Goal: Task Accomplishment & Management: Complete application form

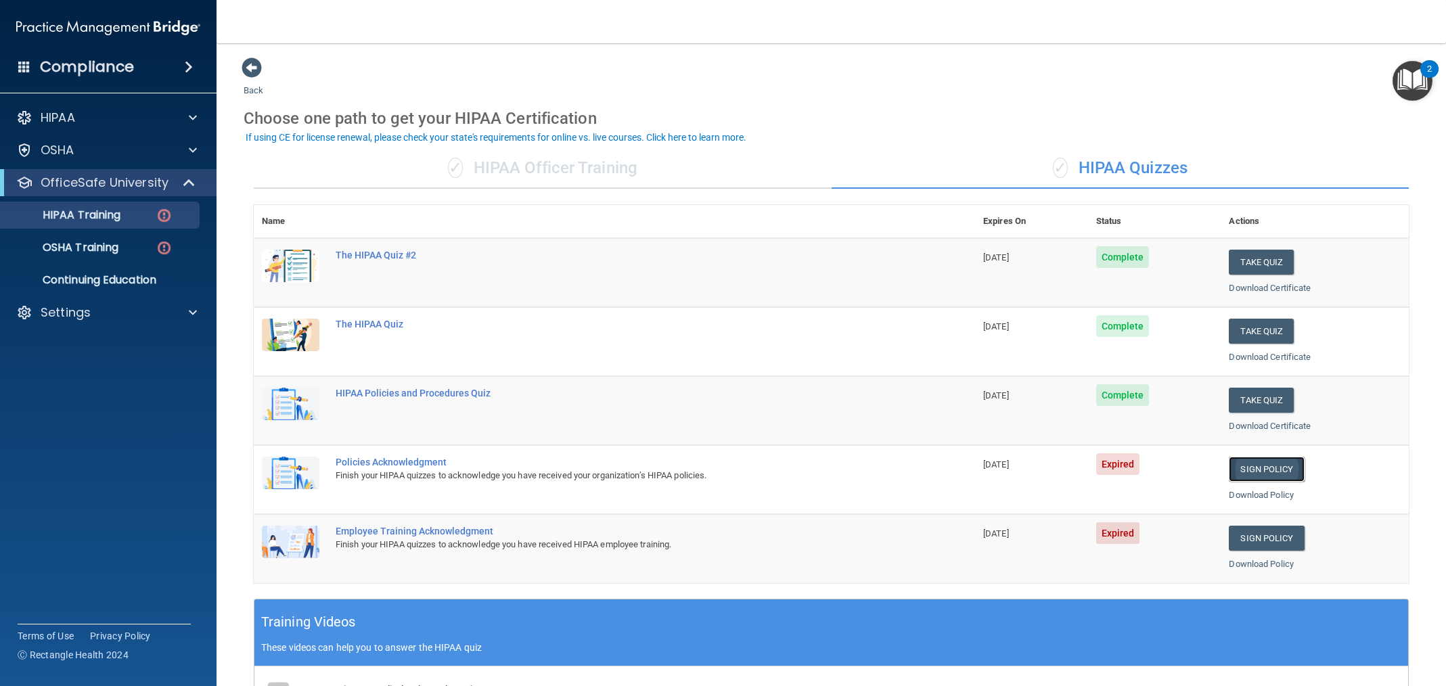
click at [1286, 467] on link "Sign Policy" at bounding box center [1266, 469] width 75 height 25
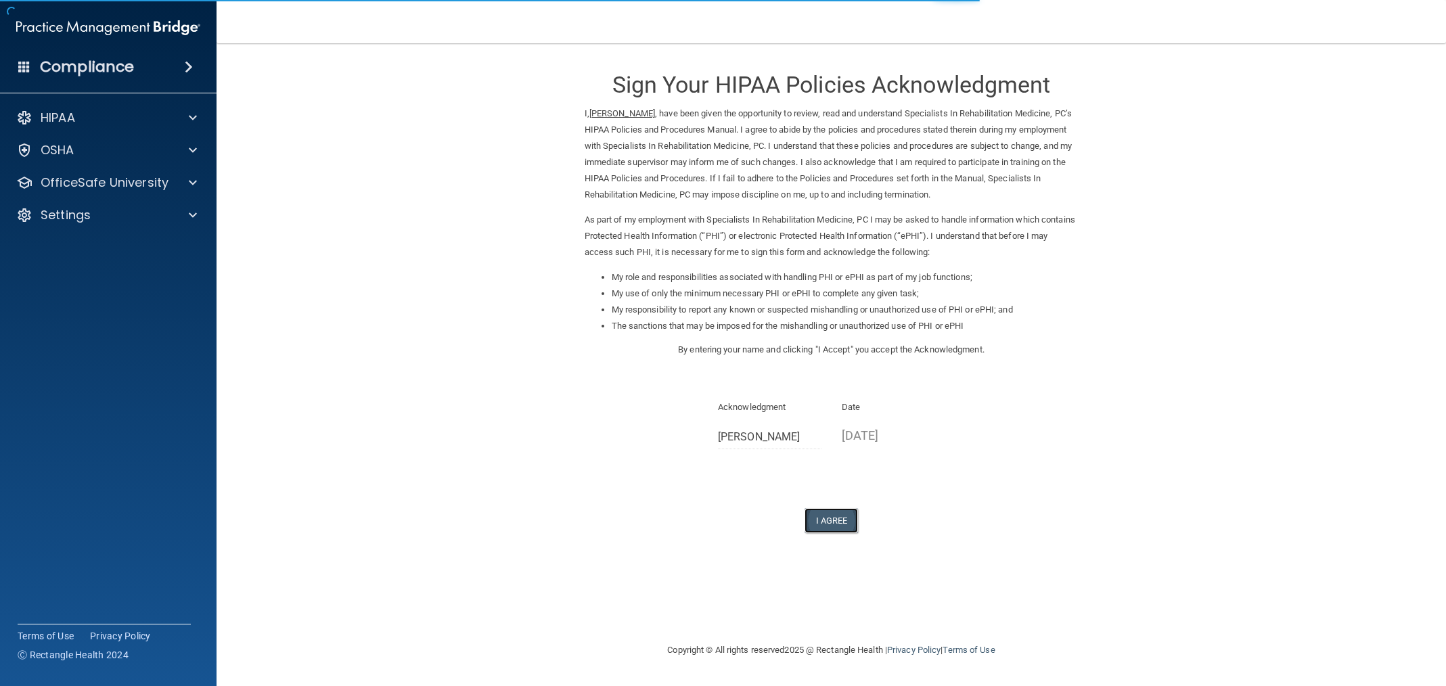
click at [824, 517] on button "I Agree" at bounding box center [832, 520] width 54 height 25
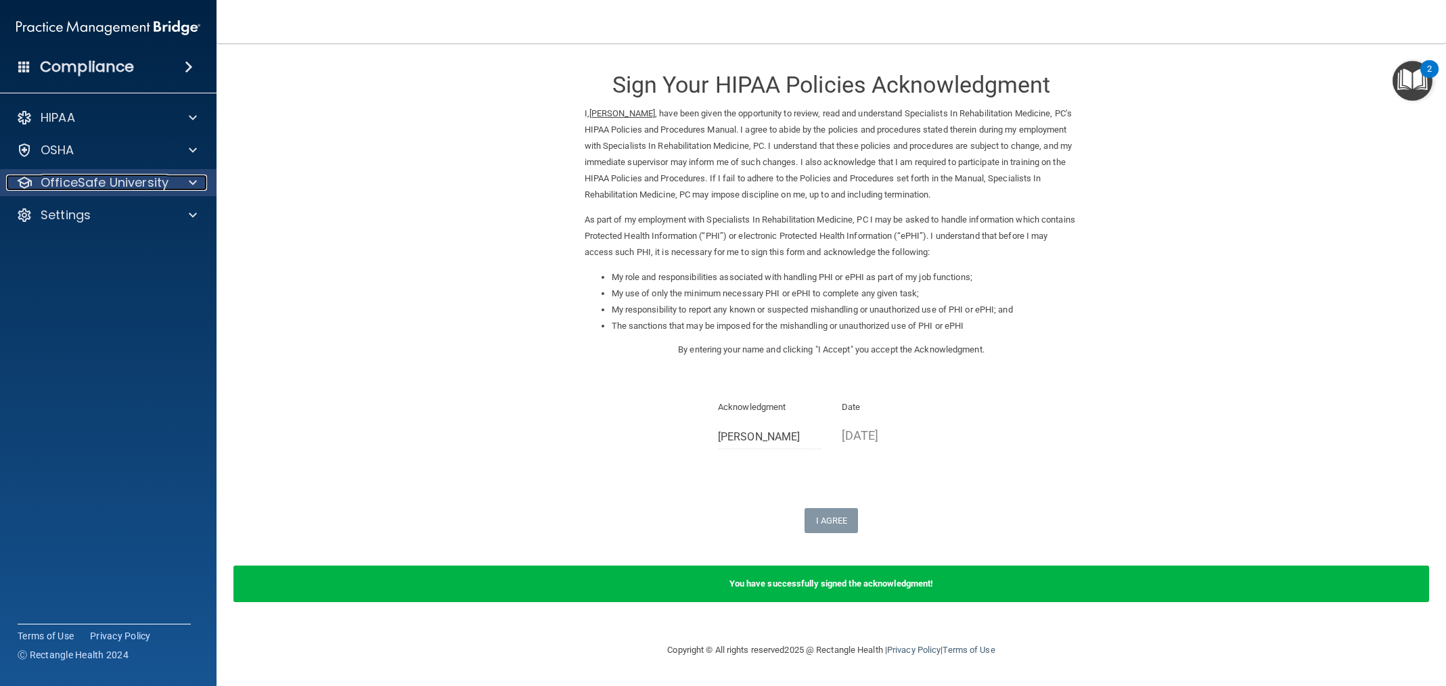
click at [104, 187] on p "OfficeSafe University" at bounding box center [105, 183] width 128 height 16
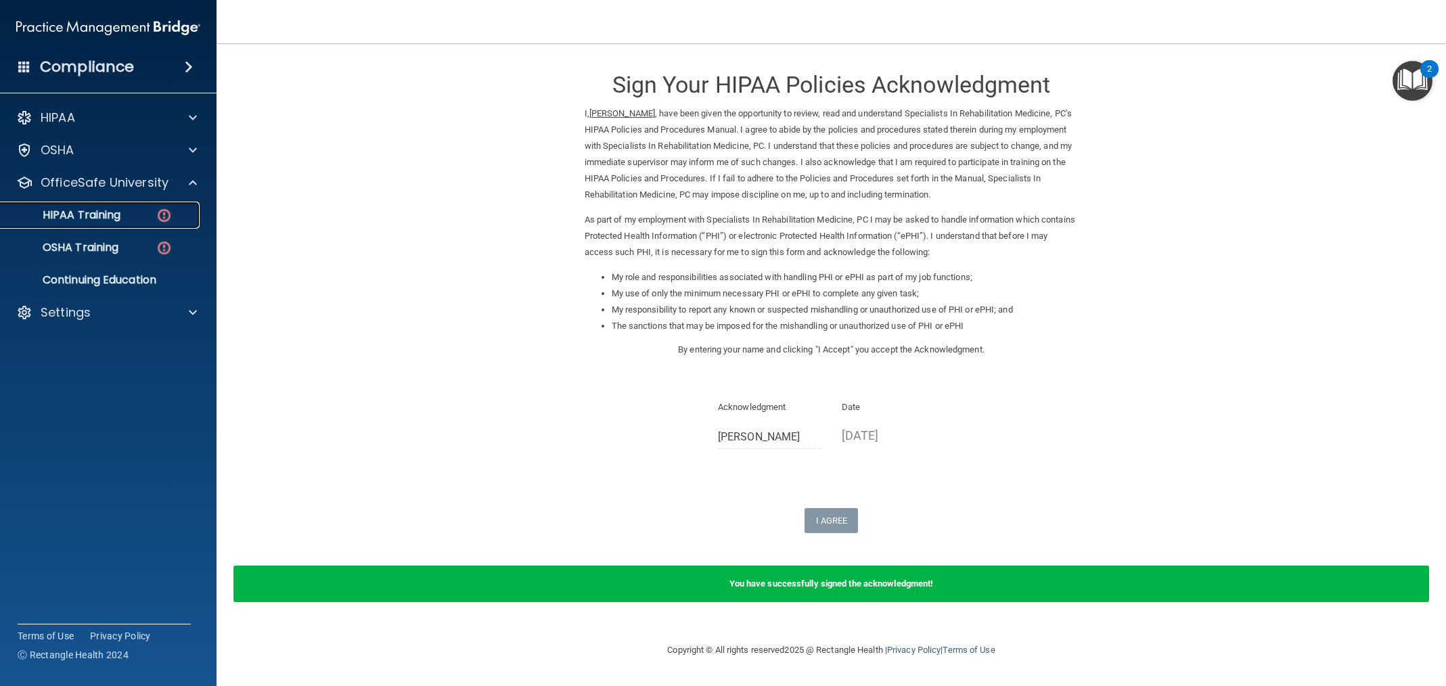
click at [137, 225] on link "HIPAA Training" at bounding box center [92, 215] width 213 height 27
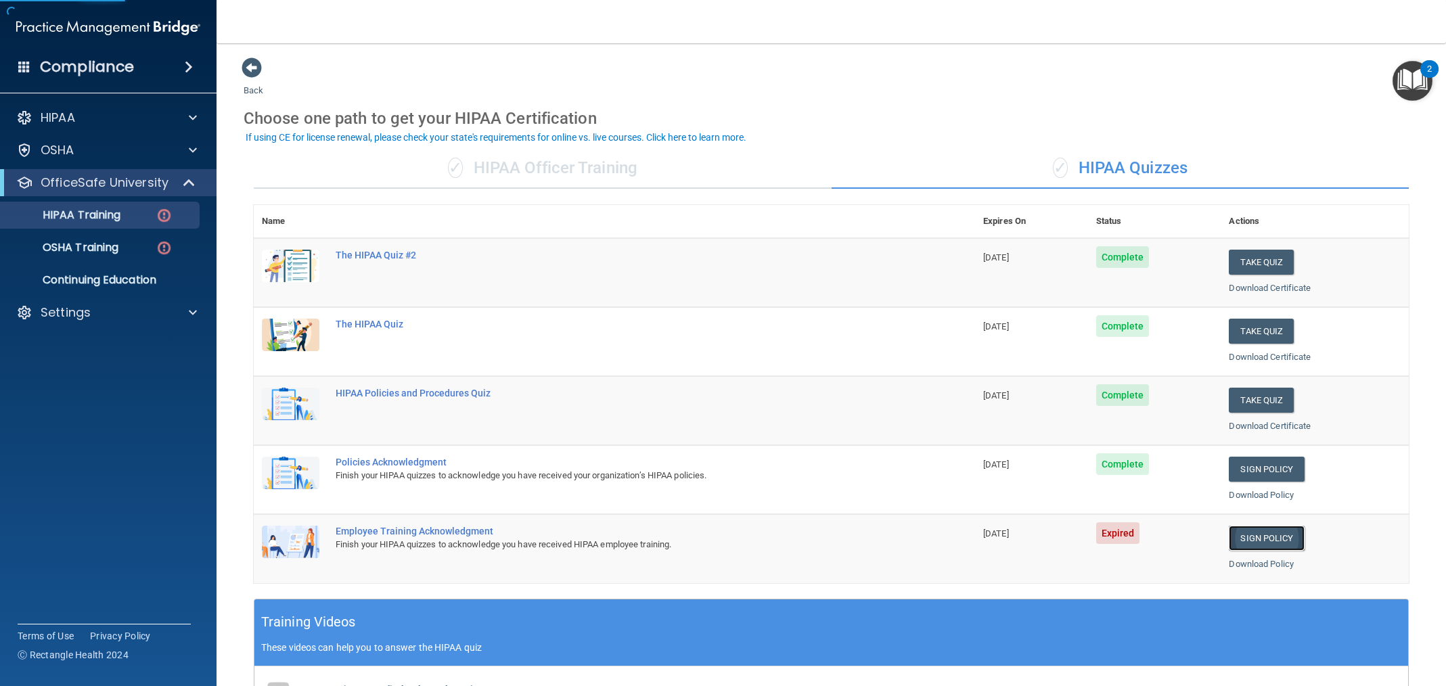
click at [1277, 534] on link "Sign Policy" at bounding box center [1266, 538] width 75 height 25
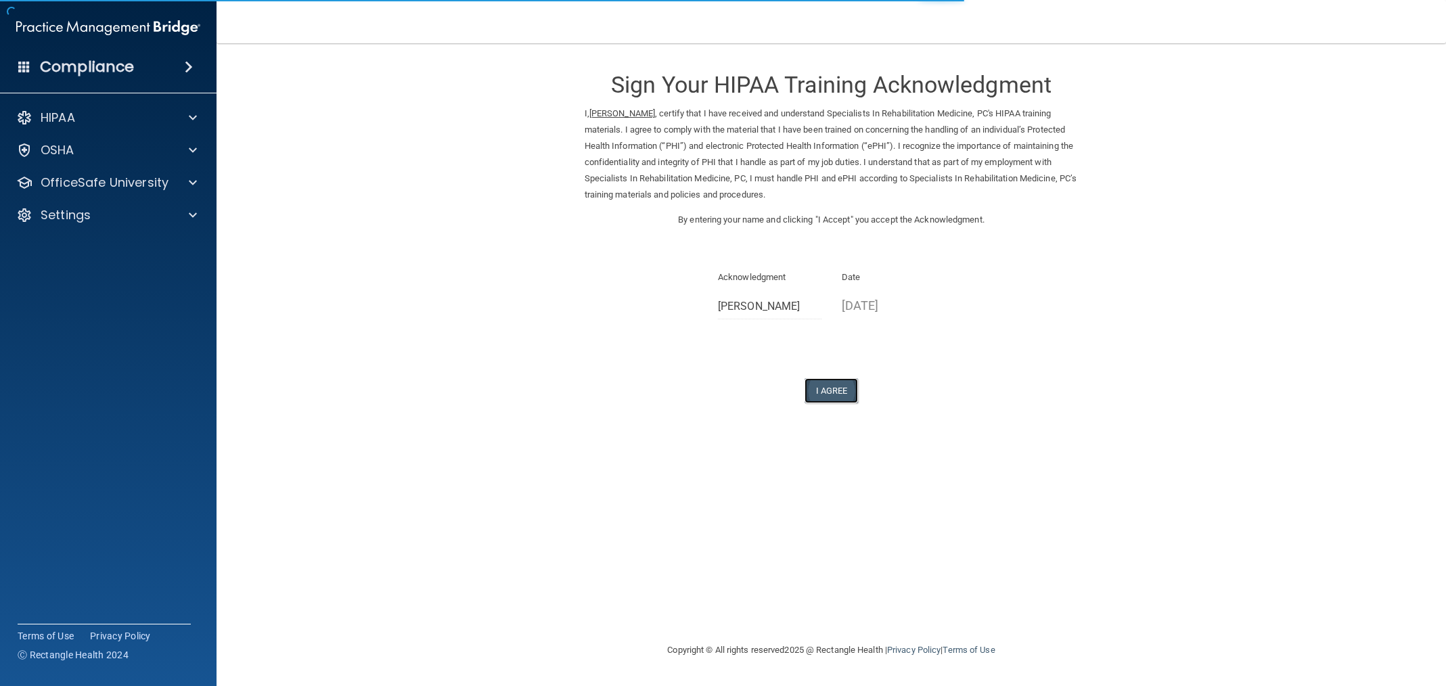
click at [821, 401] on button "I Agree" at bounding box center [832, 390] width 54 height 25
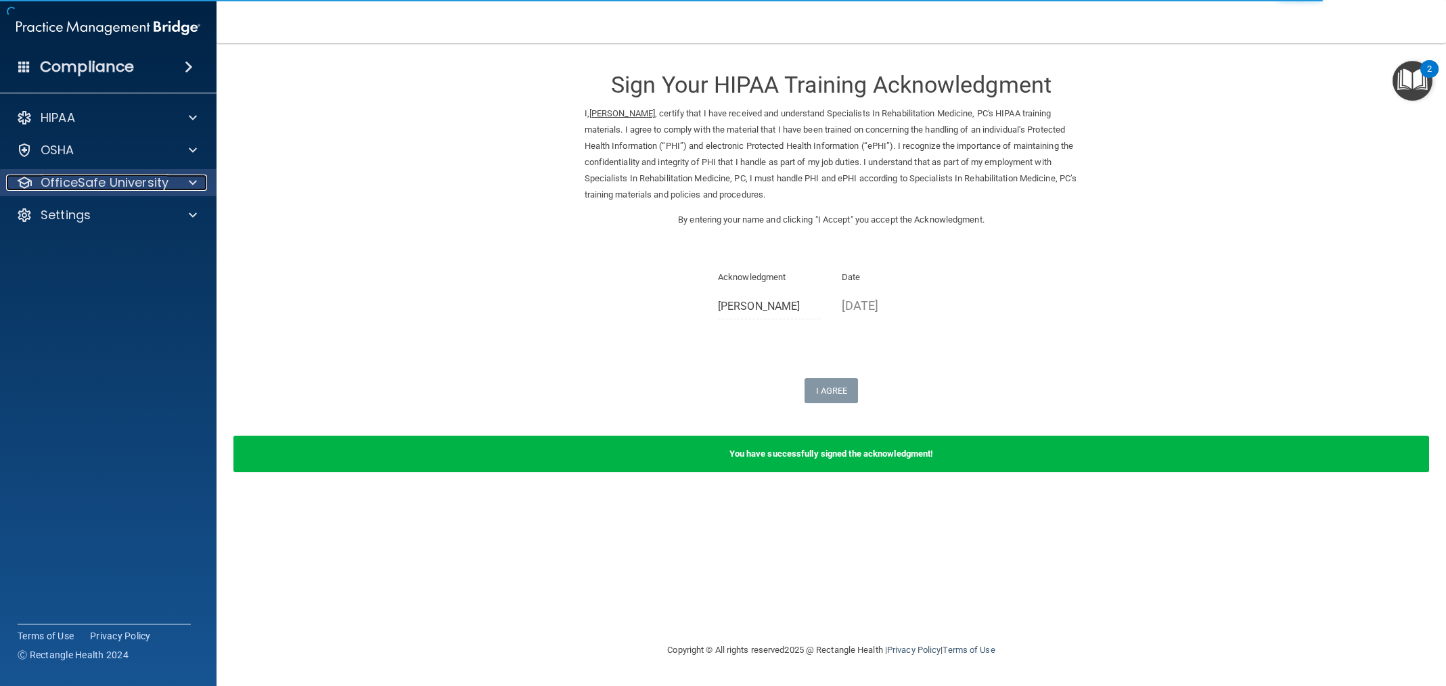
click at [118, 180] on p "OfficeSafe University" at bounding box center [105, 183] width 128 height 16
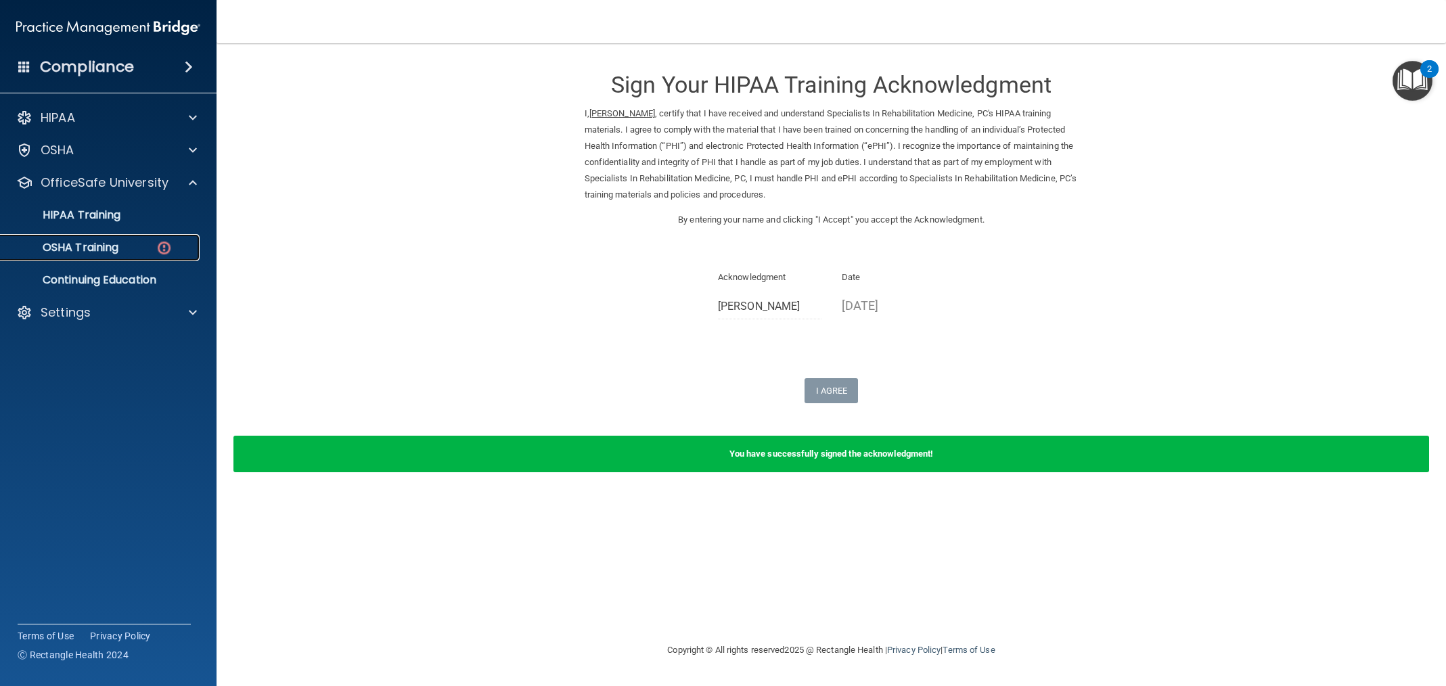
click at [138, 242] on div "OSHA Training" at bounding box center [101, 248] width 185 height 14
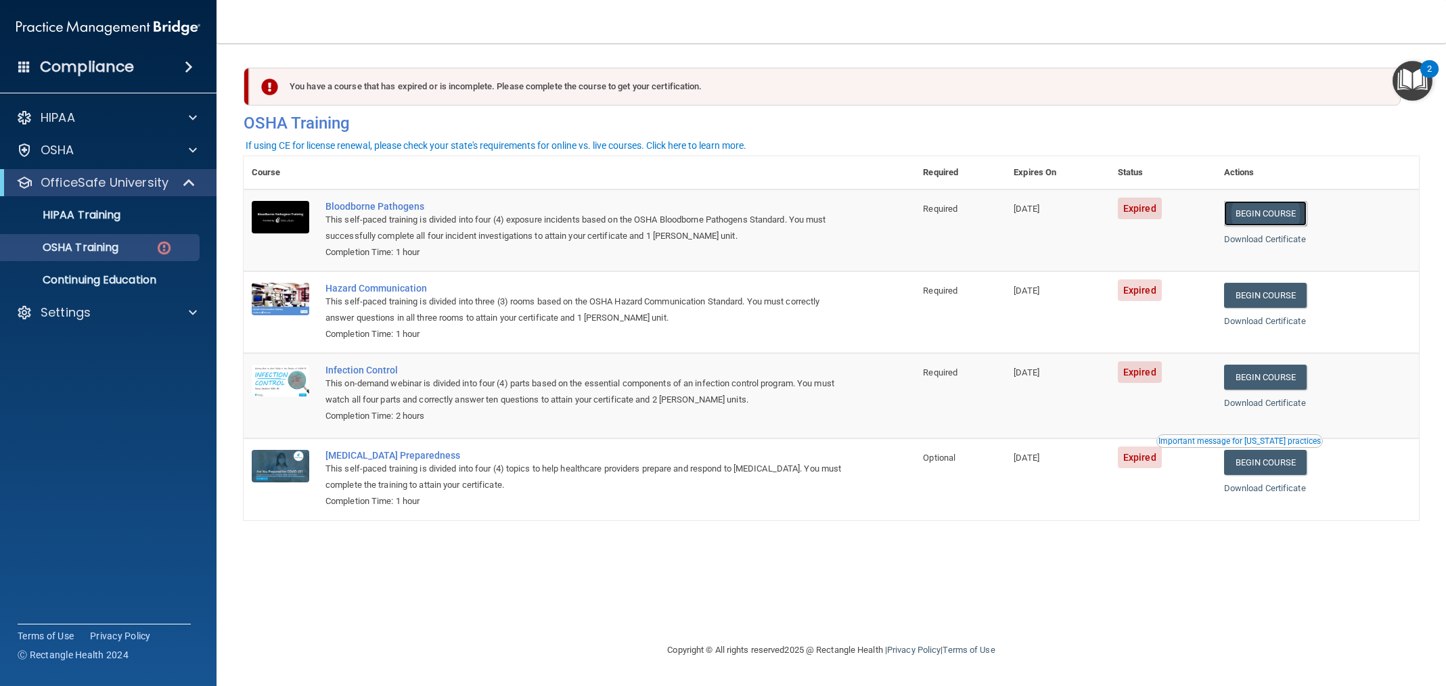
click at [1273, 215] on link "Begin Course" at bounding box center [1265, 213] width 83 height 25
